Goal: Information Seeking & Learning: Learn about a topic

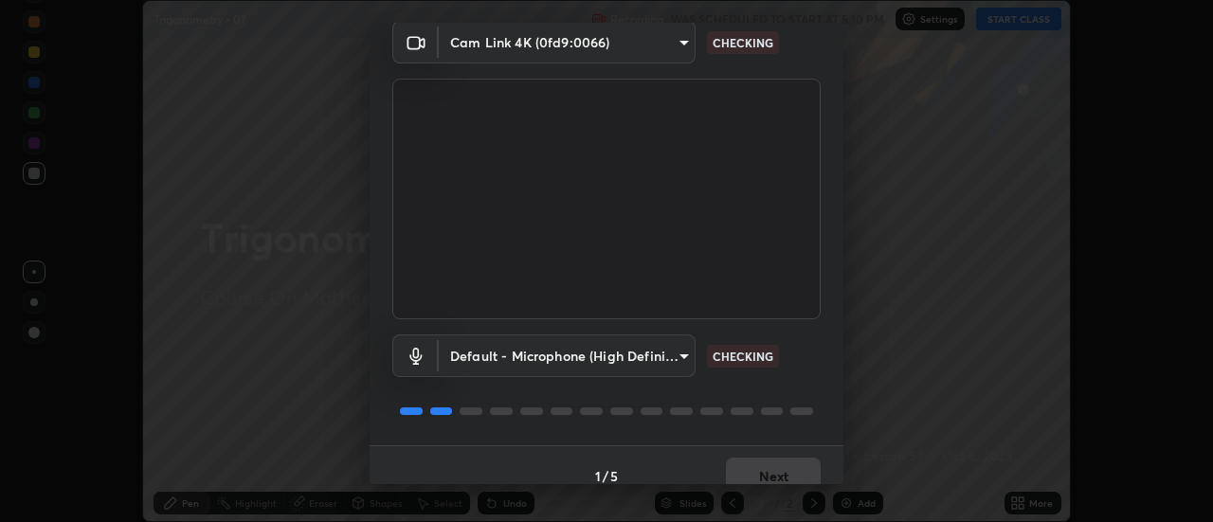
scroll to position [100, 0]
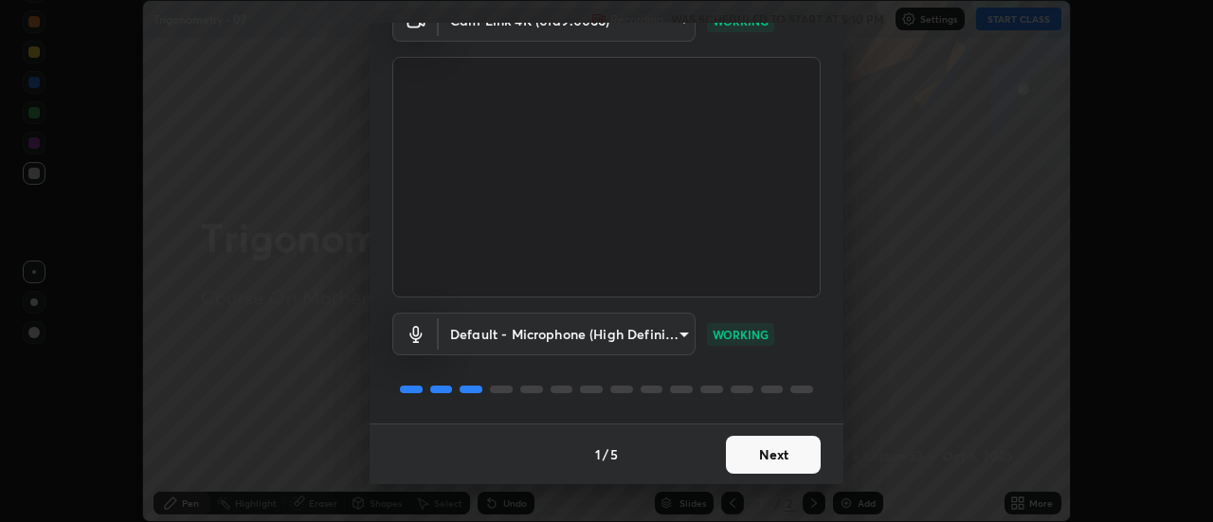
click at [762, 455] on button "Next" at bounding box center [773, 455] width 95 height 38
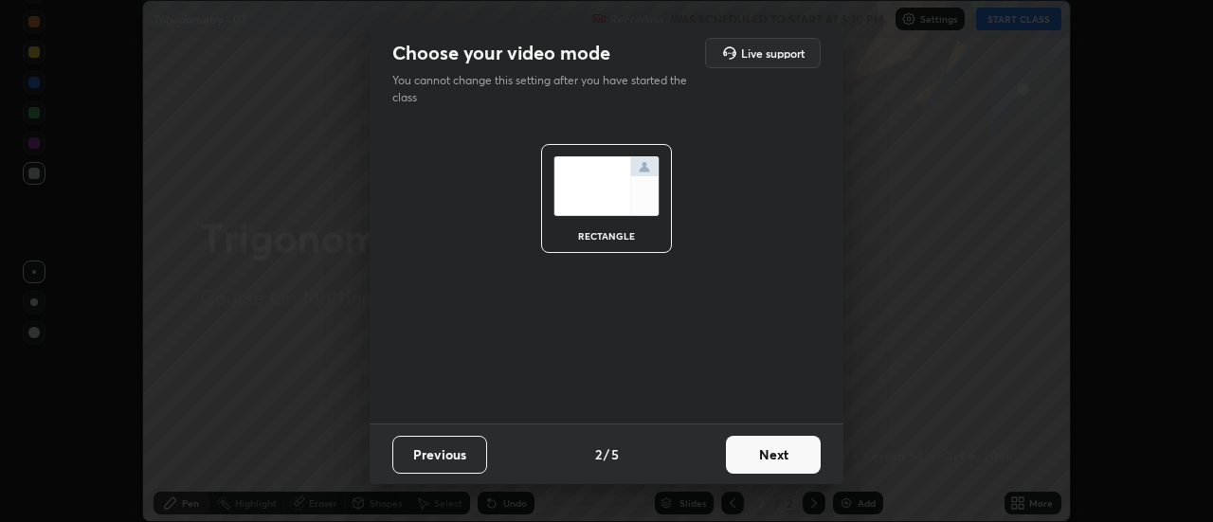
scroll to position [0, 0]
click at [764, 451] on button "Next" at bounding box center [773, 455] width 95 height 38
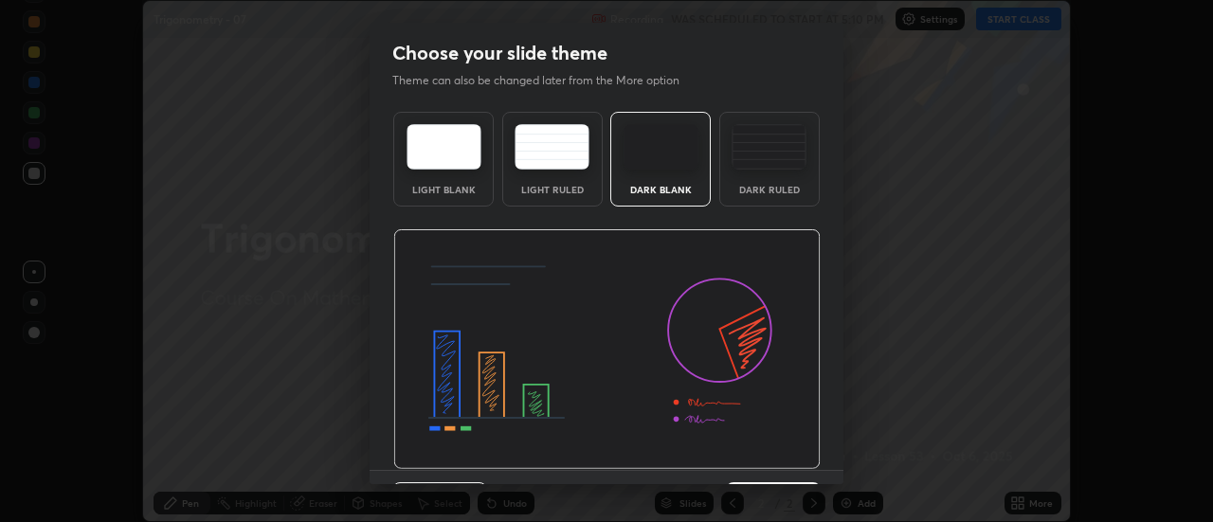
click at [786, 188] on div "Dark Ruled" at bounding box center [770, 189] width 76 height 9
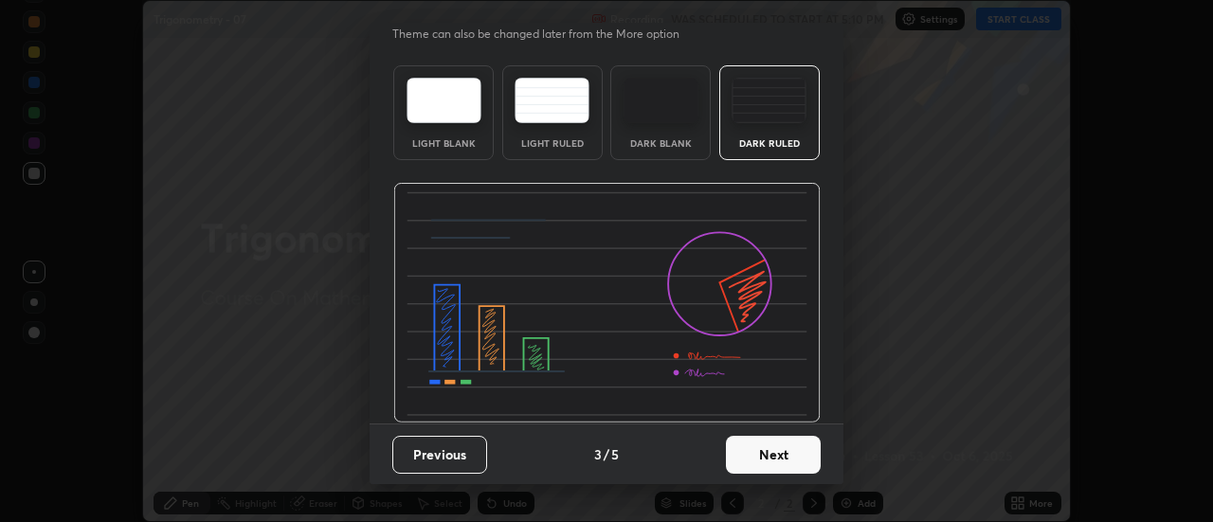
click at [773, 445] on button "Next" at bounding box center [773, 455] width 95 height 38
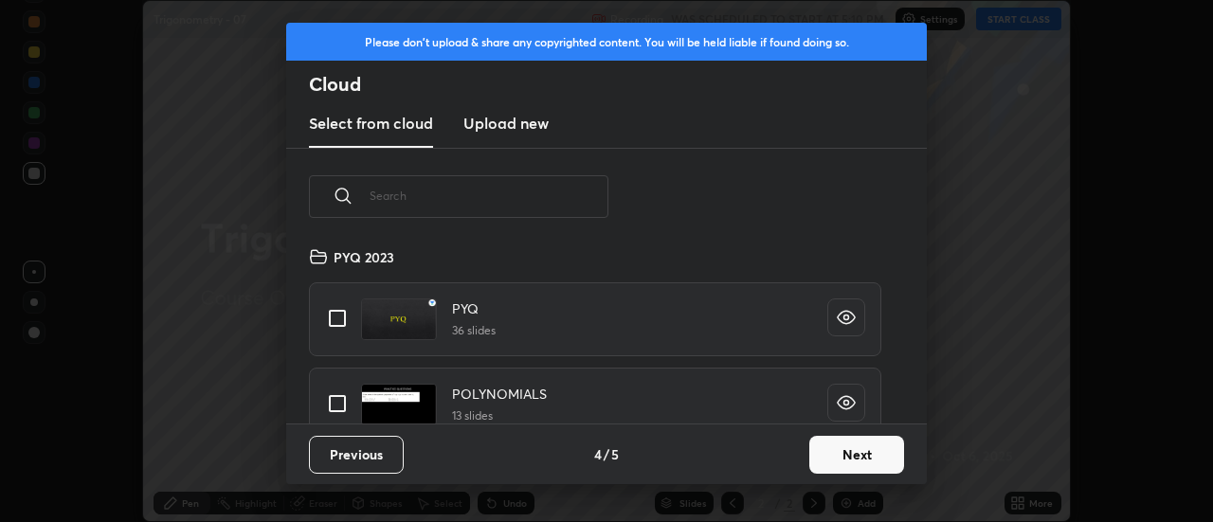
scroll to position [178, 608]
click at [591, 202] on input "text" at bounding box center [489, 195] width 239 height 81
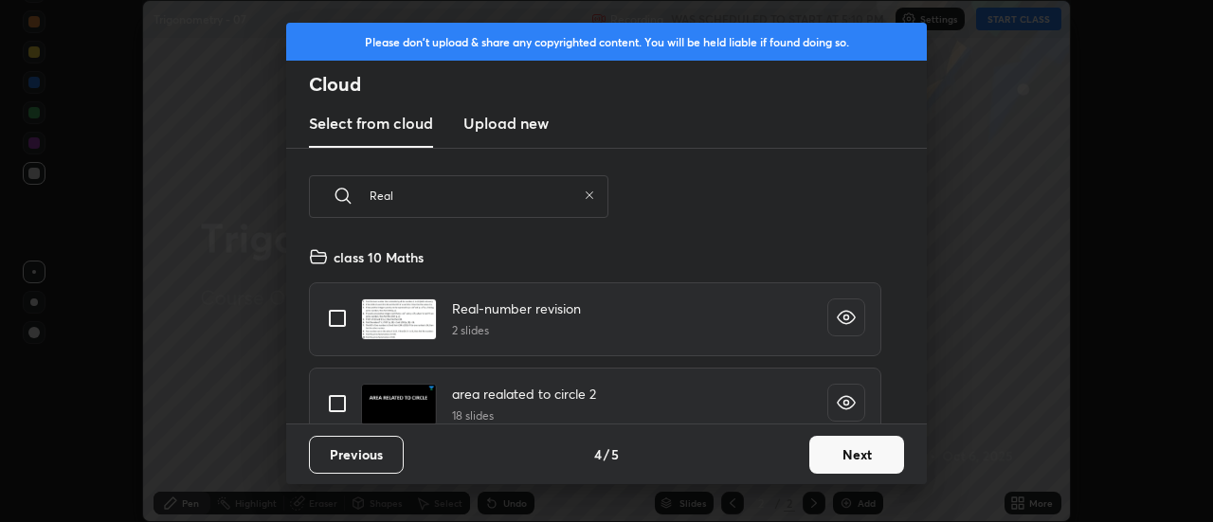
type input "Real"
click at [343, 320] on input "grid" at bounding box center [337, 319] width 40 height 40
checkbox input "true"
click at [851, 444] on button "Next" at bounding box center [856, 455] width 95 height 38
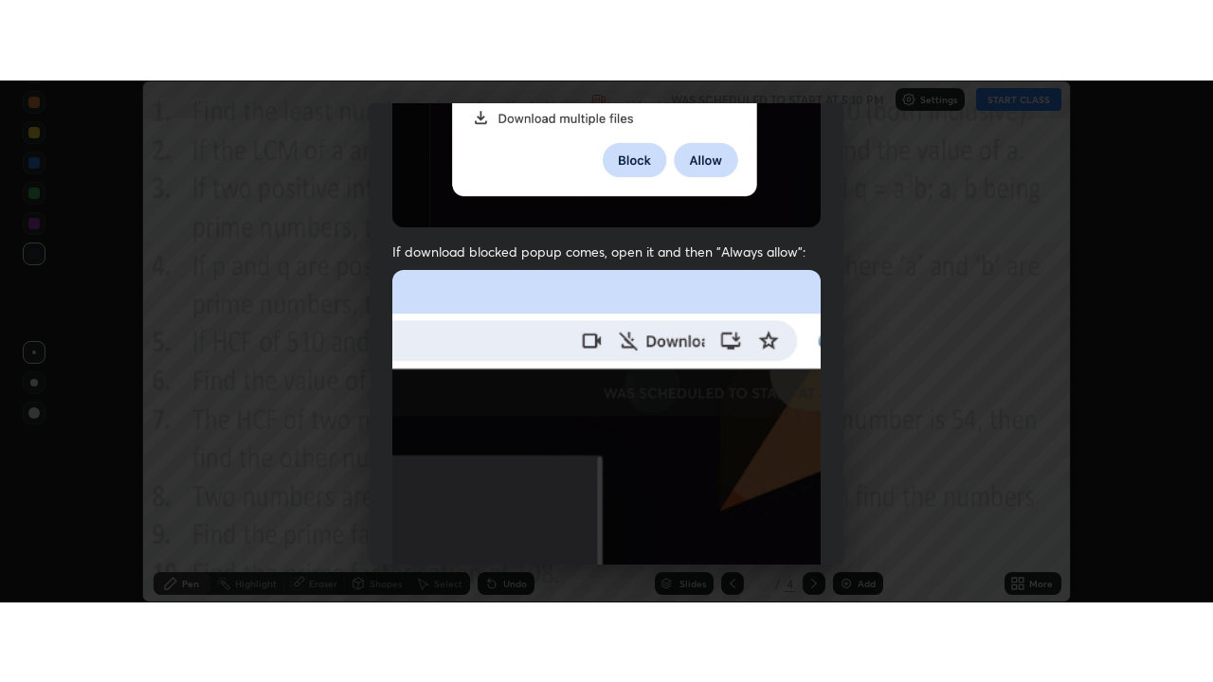
scroll to position [486, 0]
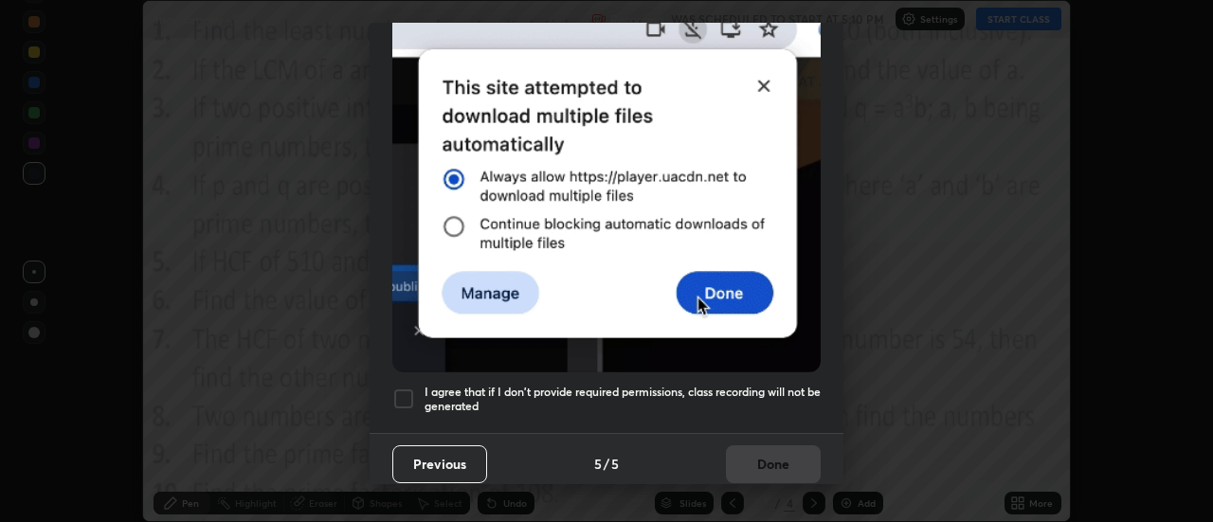
click at [775, 391] on h5 "I agree that if I don't provide required permissions, class recording will not …" at bounding box center [623, 399] width 396 height 29
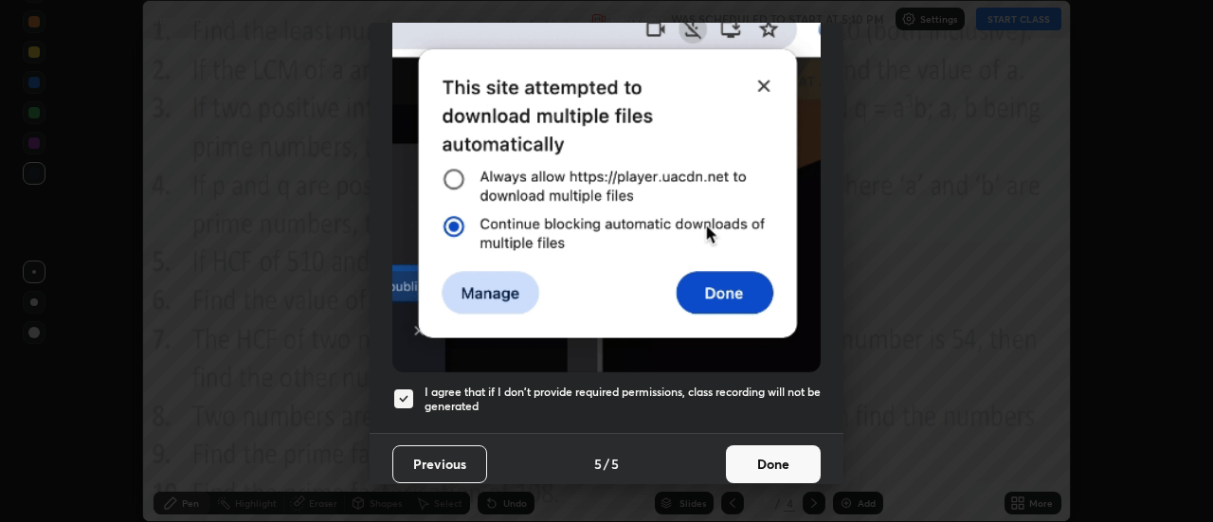
click at [771, 449] on button "Done" at bounding box center [773, 464] width 95 height 38
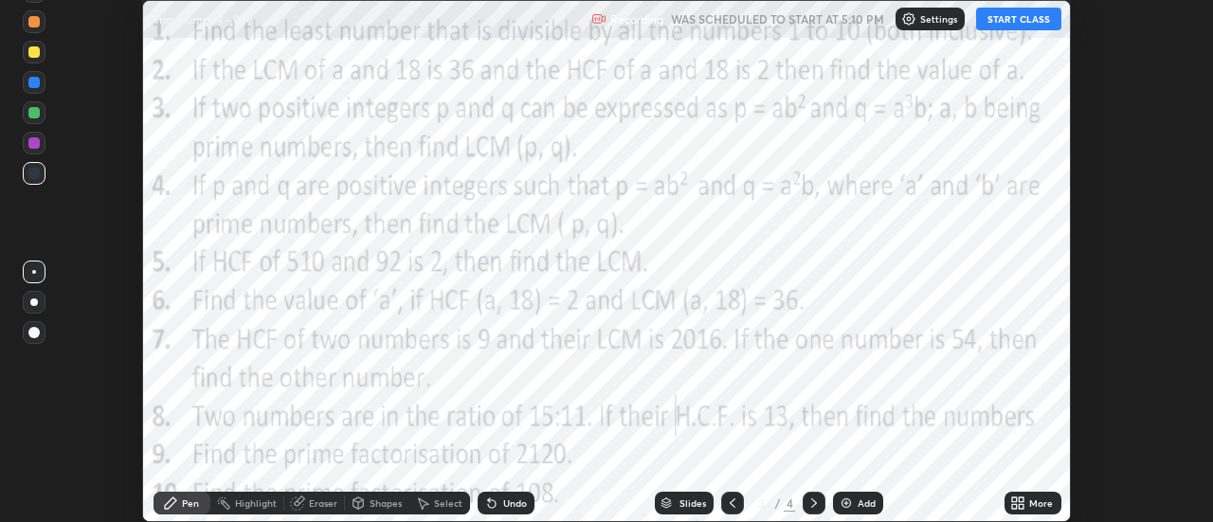
click at [1034, 22] on button "START CLASS" at bounding box center [1018, 19] width 85 height 23
click at [1015, 499] on icon at bounding box center [1014, 500] width 5 height 5
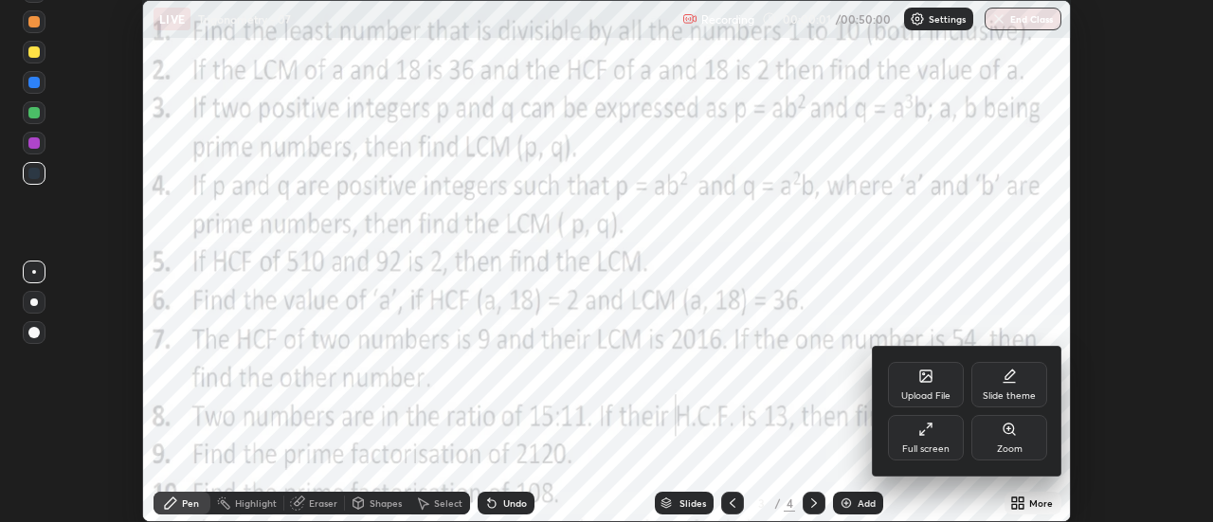
click at [932, 441] on div "Full screen" at bounding box center [926, 437] width 76 height 45
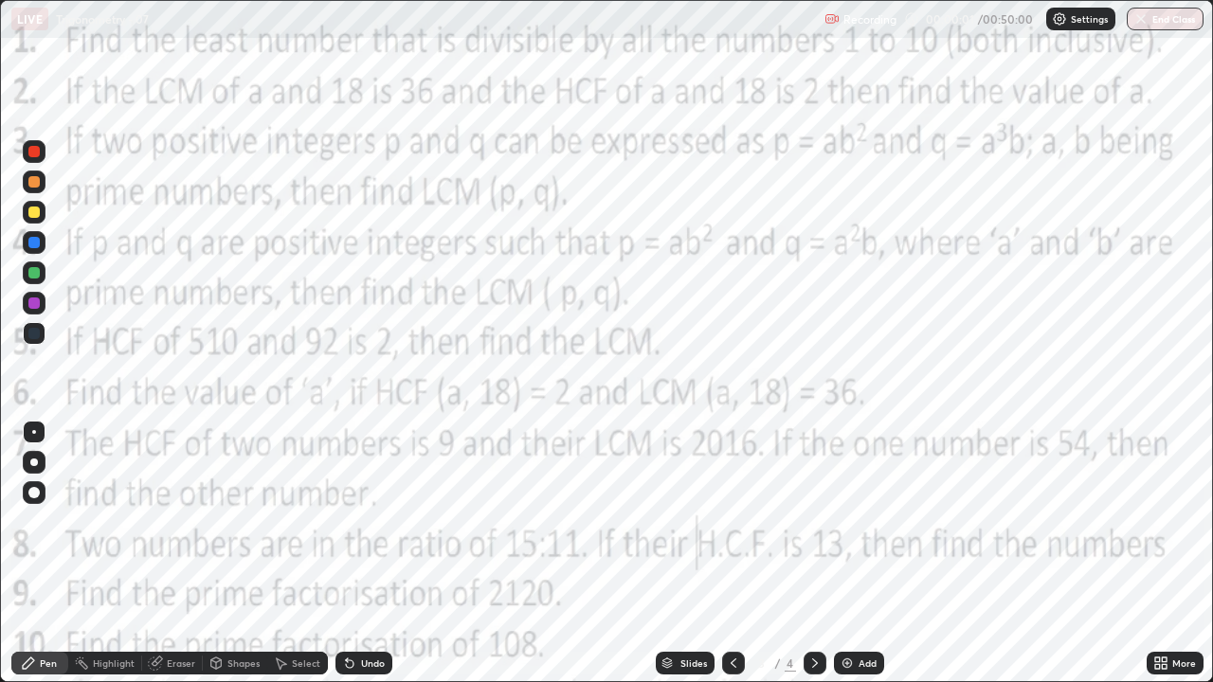
scroll to position [682, 1213]
